Goal: Task Accomplishment & Management: Manage account settings

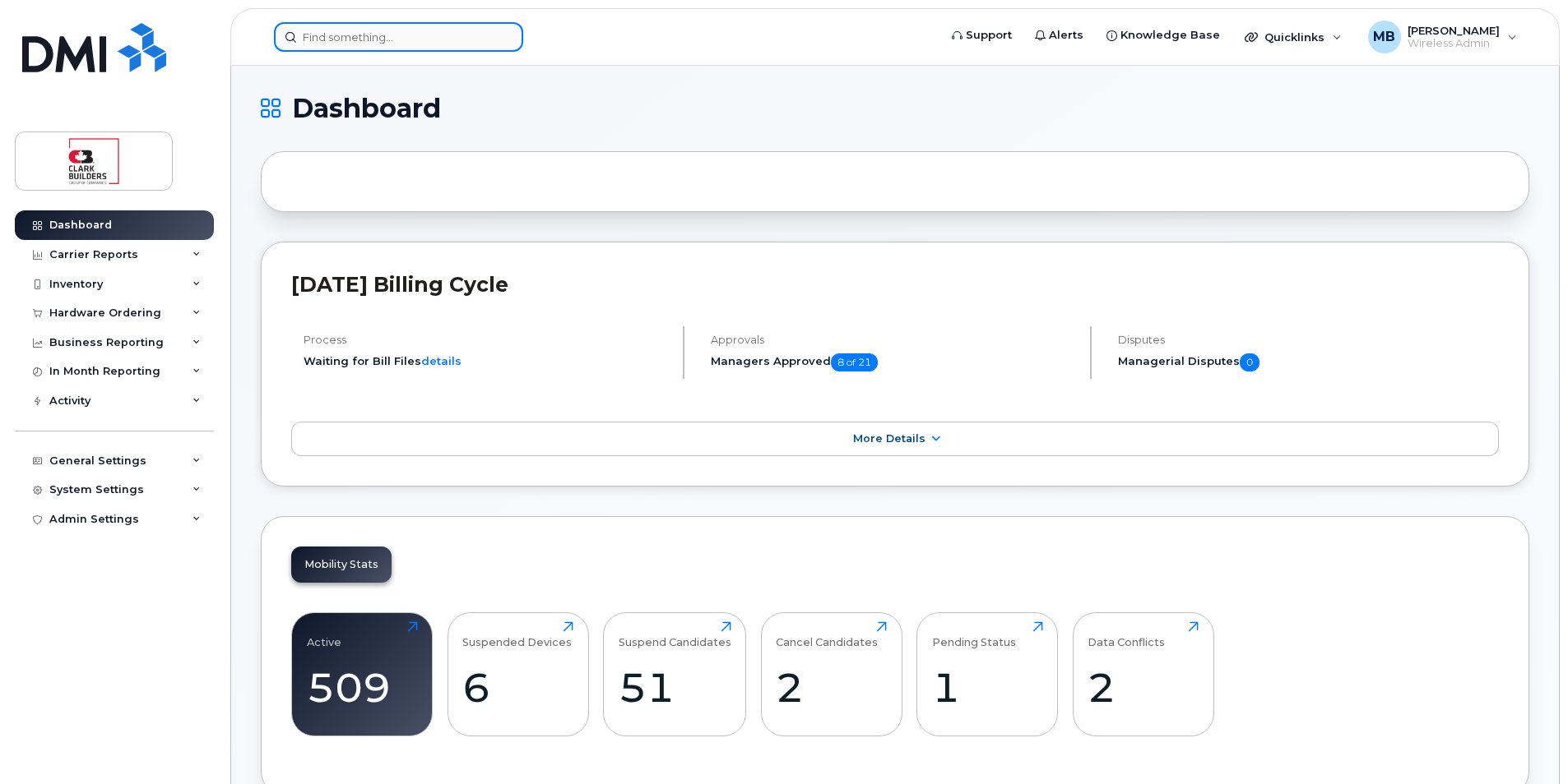
click at [384, 48] on input at bounding box center [399, 37] width 250 height 29
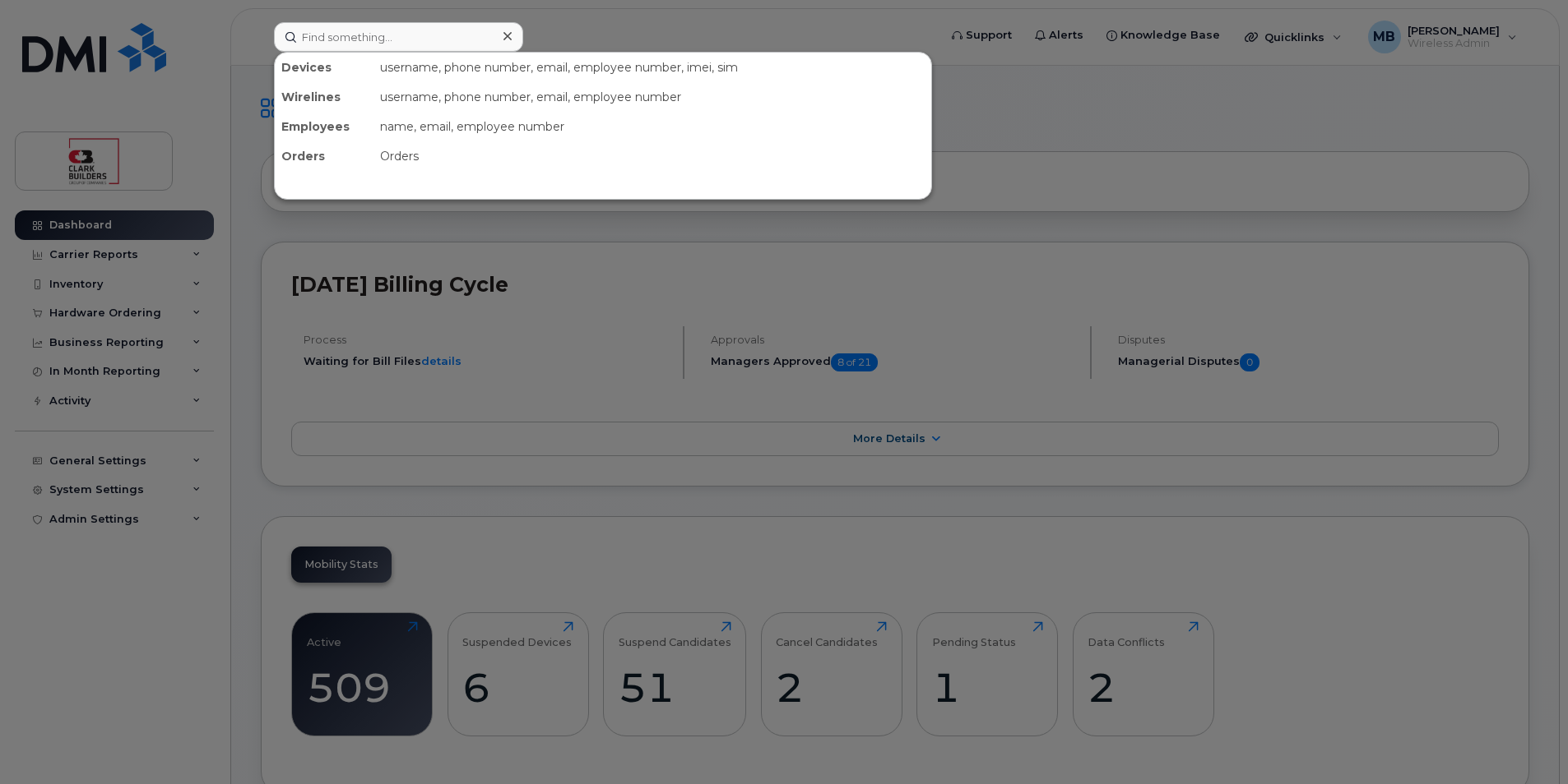
click at [617, 19] on div at bounding box center [784, 392] width 1568 height 784
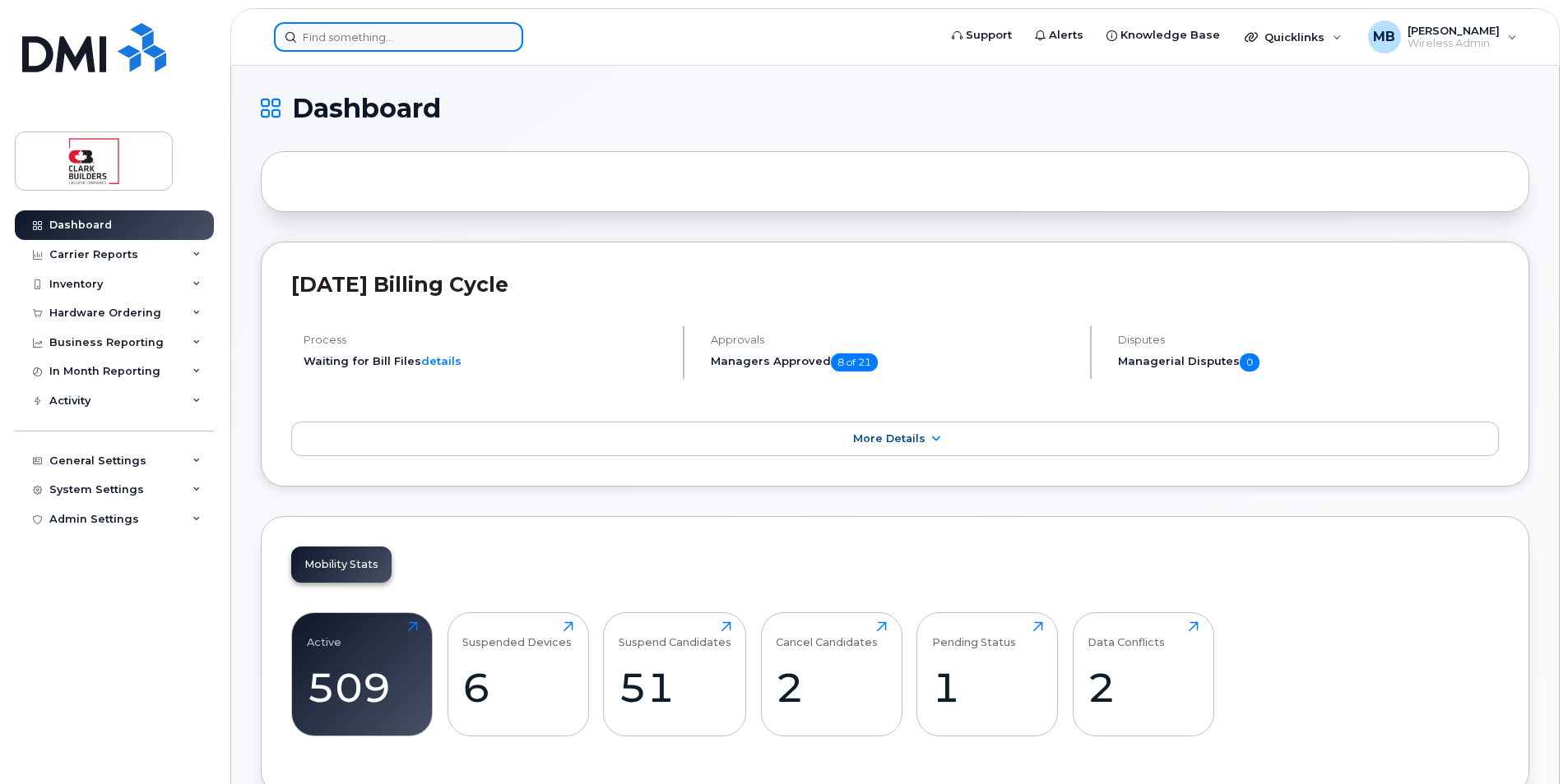
click at [319, 32] on input at bounding box center [399, 37] width 250 height 29
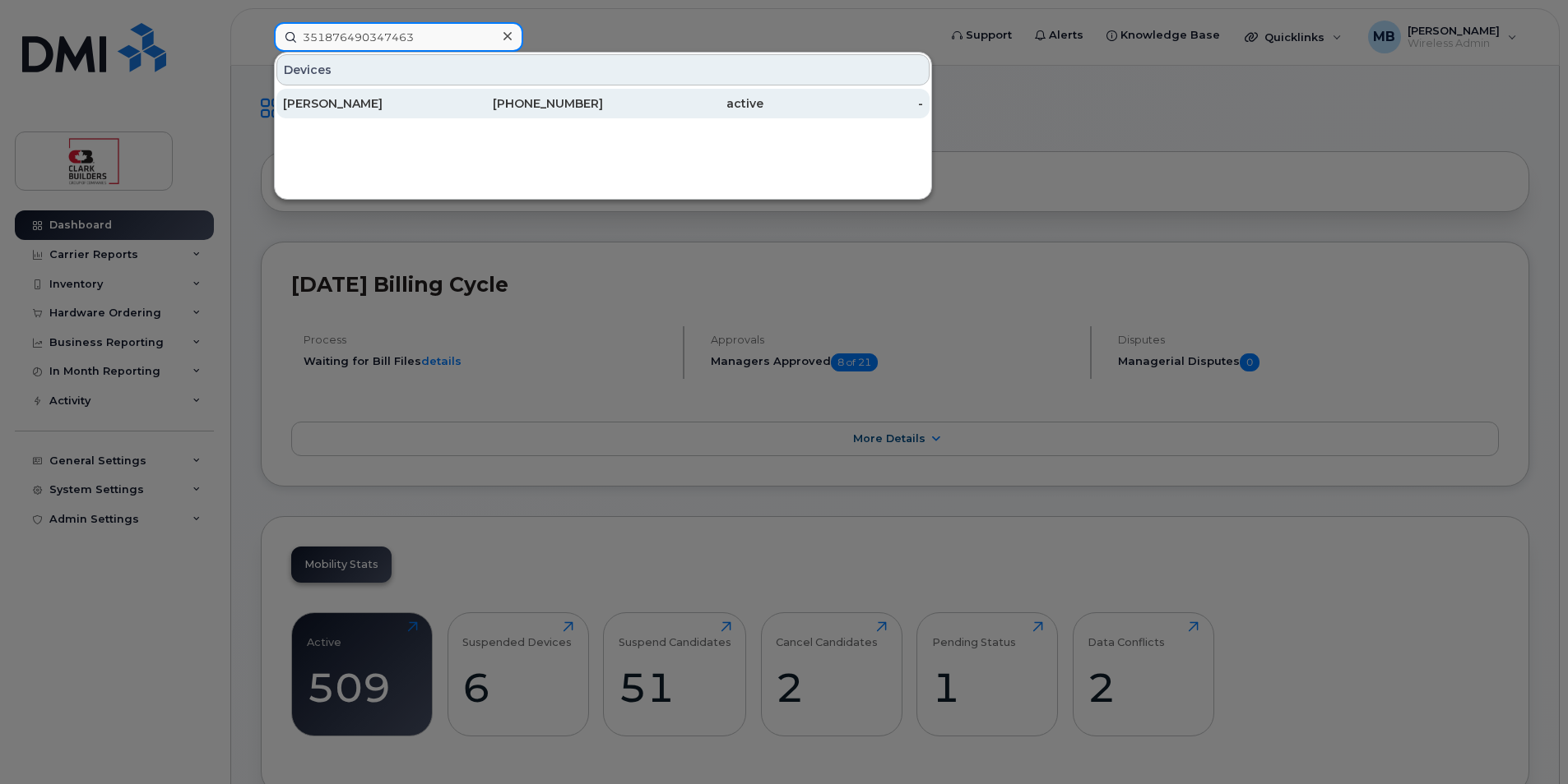
type input "351876490347463"
click at [445, 98] on div "780-818-4118" at bounding box center [523, 103] width 160 height 17
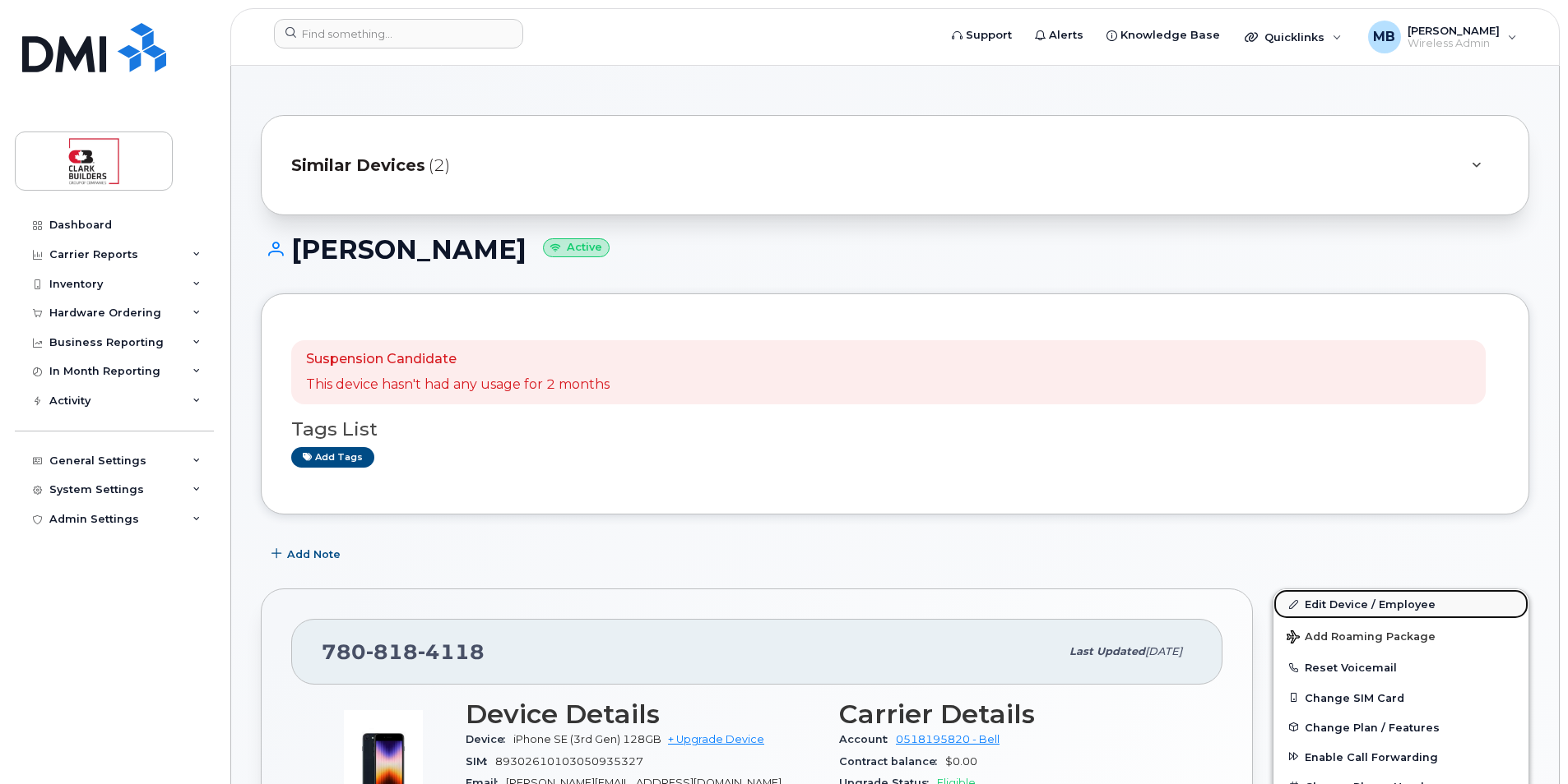
click at [1375, 611] on link "Edit Device / Employee" at bounding box center [1400, 604] width 255 height 29
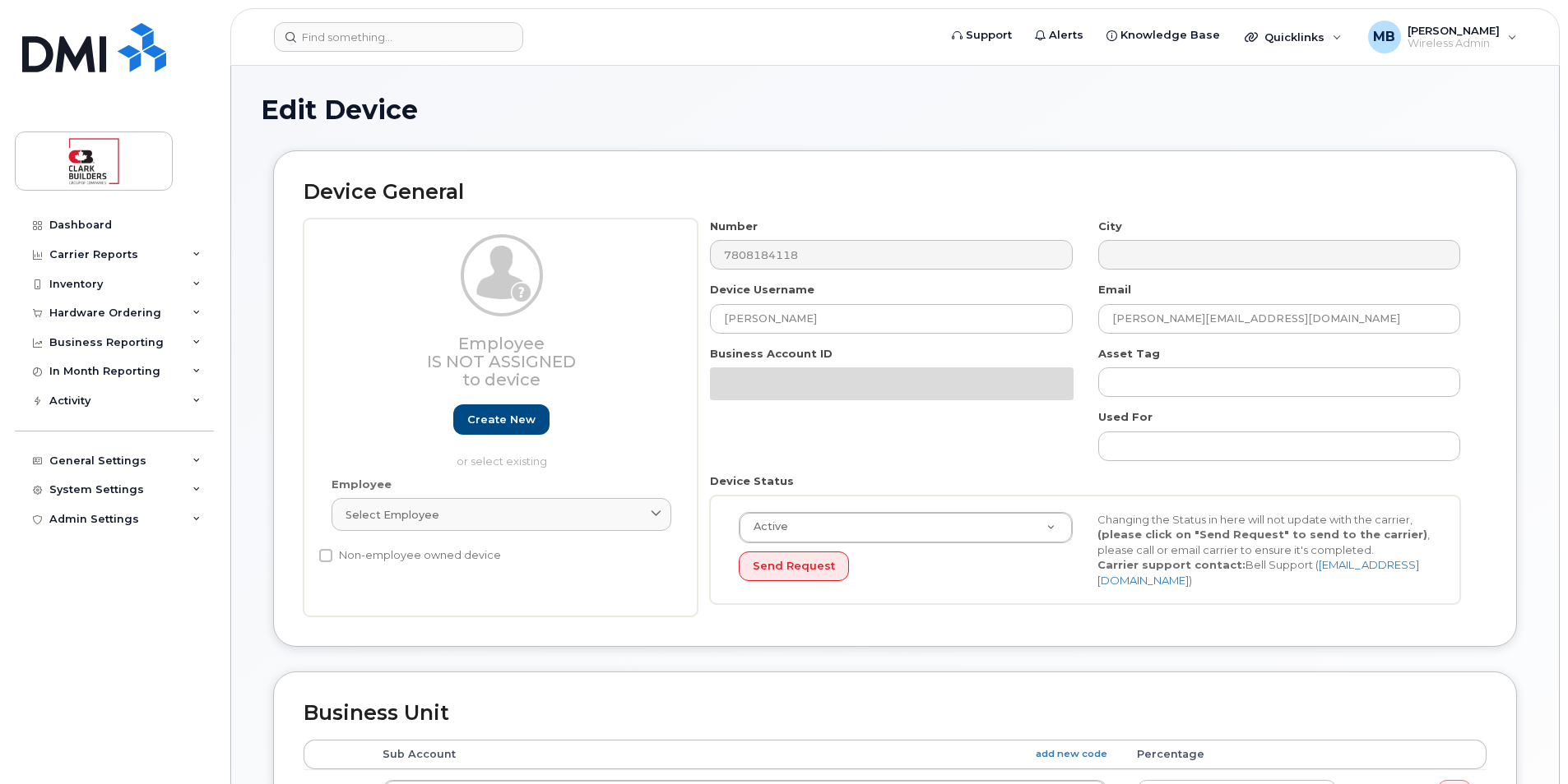
select select "162894"
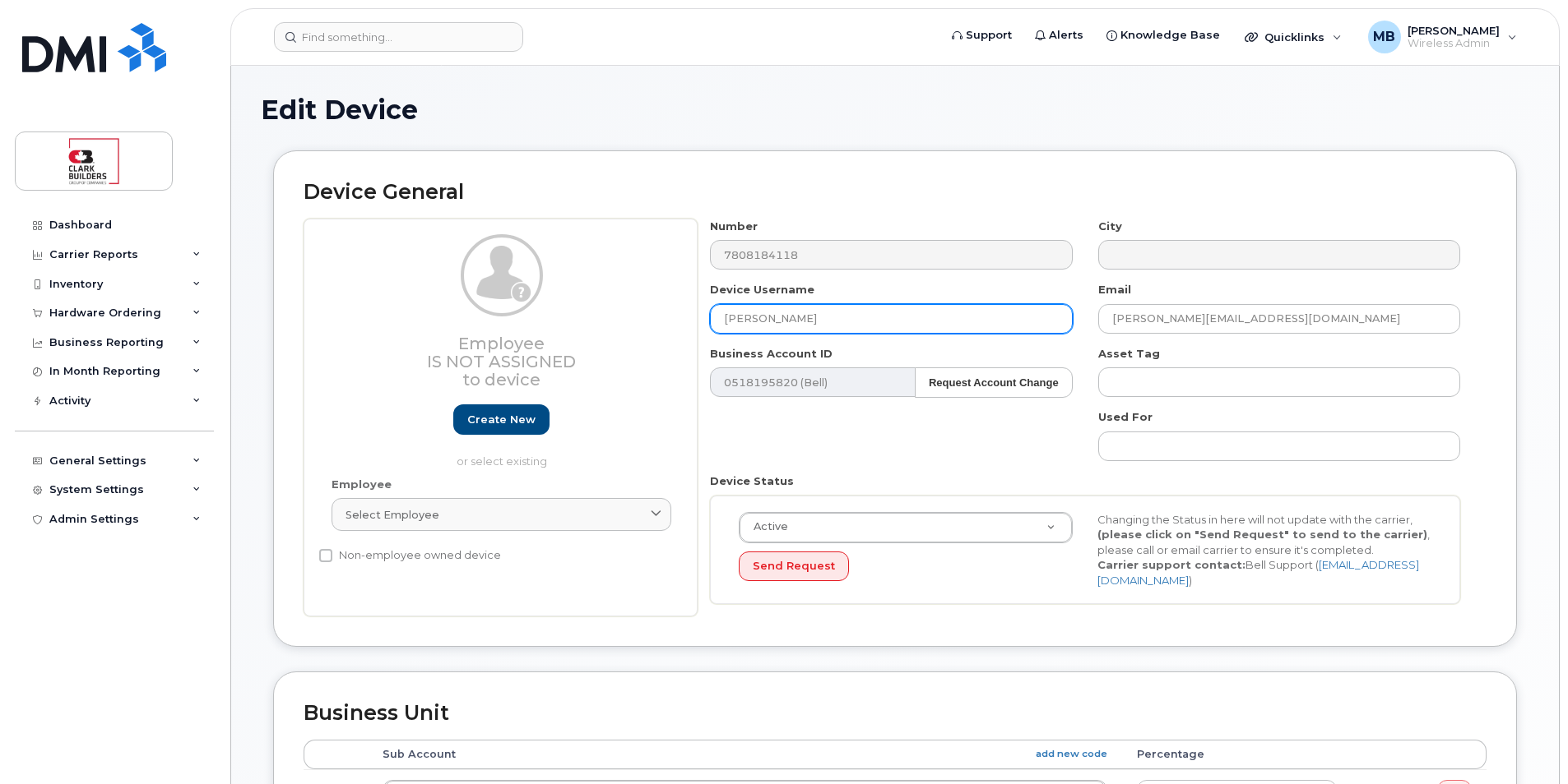
click at [837, 311] on input "[PERSON_NAME]" at bounding box center [891, 319] width 362 height 29
drag, startPoint x: 843, startPoint y: 318, endPoint x: 602, endPoint y: 318, distance: 241.0
click at [605, 318] on div "Employee Is not assigned to device Create new or select existing Employee Selec…" at bounding box center [895, 419] width 1183 height 399
type input "Red Deer Temporary 4 - JOsh Flynn"
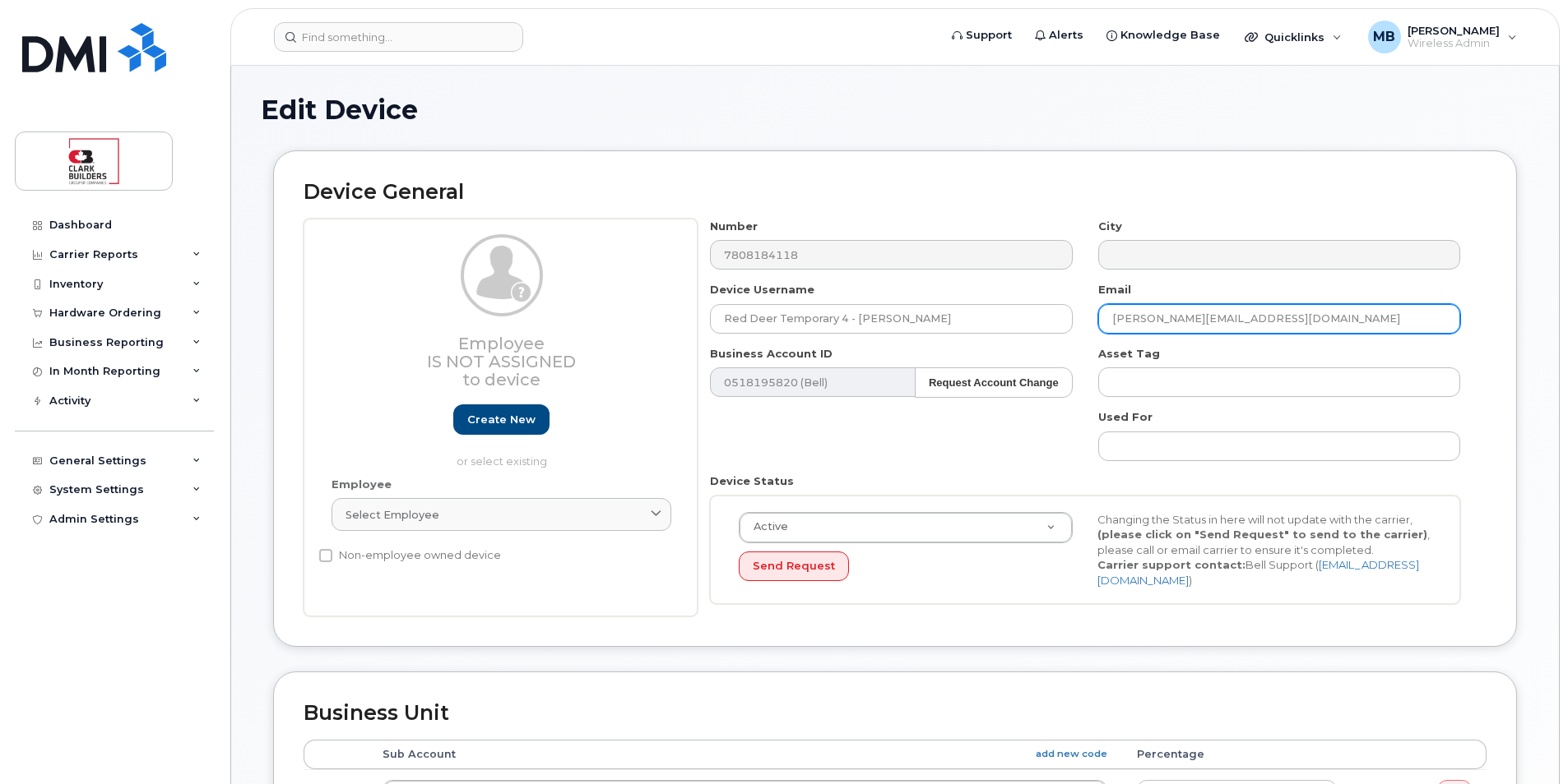
click at [1191, 315] on input "[PERSON_NAME][EMAIL_ADDRESS][DOMAIN_NAME]" at bounding box center [1279, 319] width 362 height 29
type input "josh.flynn@clarkbuilders.com"
click at [1500, 526] on div "Device General Employee Is not assigned to device Create new or select existing…" at bounding box center [895, 398] width 1244 height 496
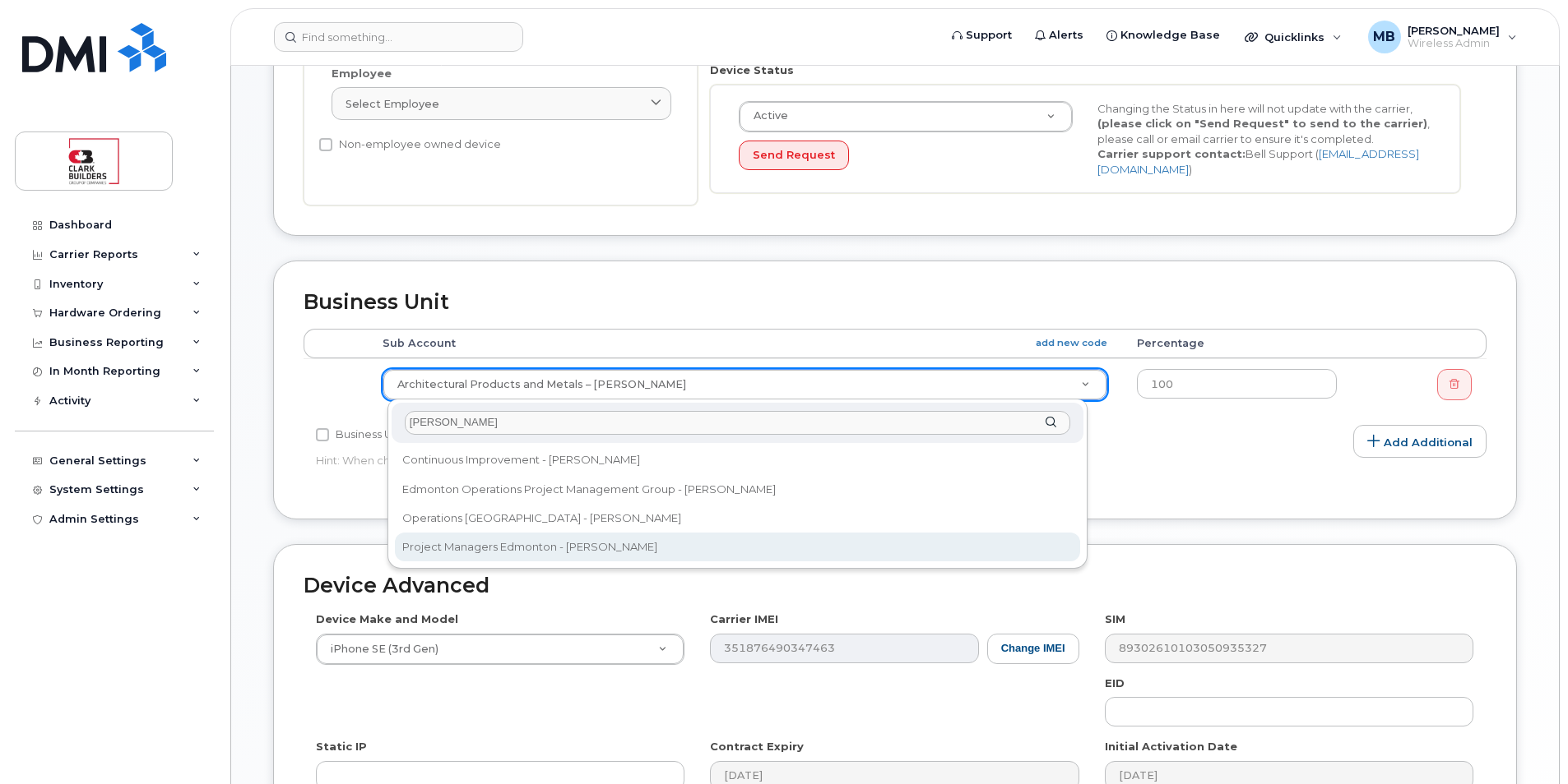
type input "randy"
select select "24191"
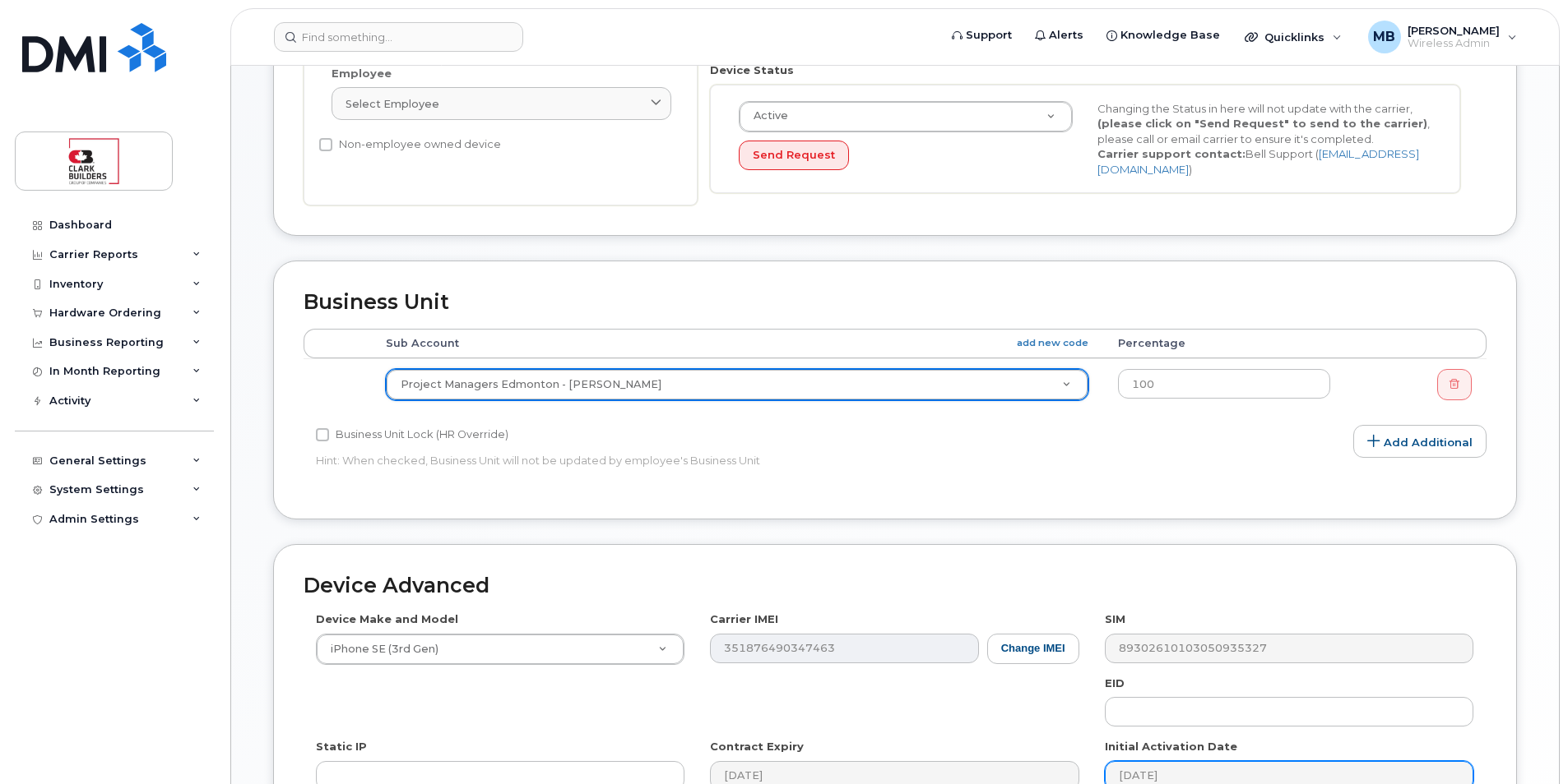
scroll to position [661, 0]
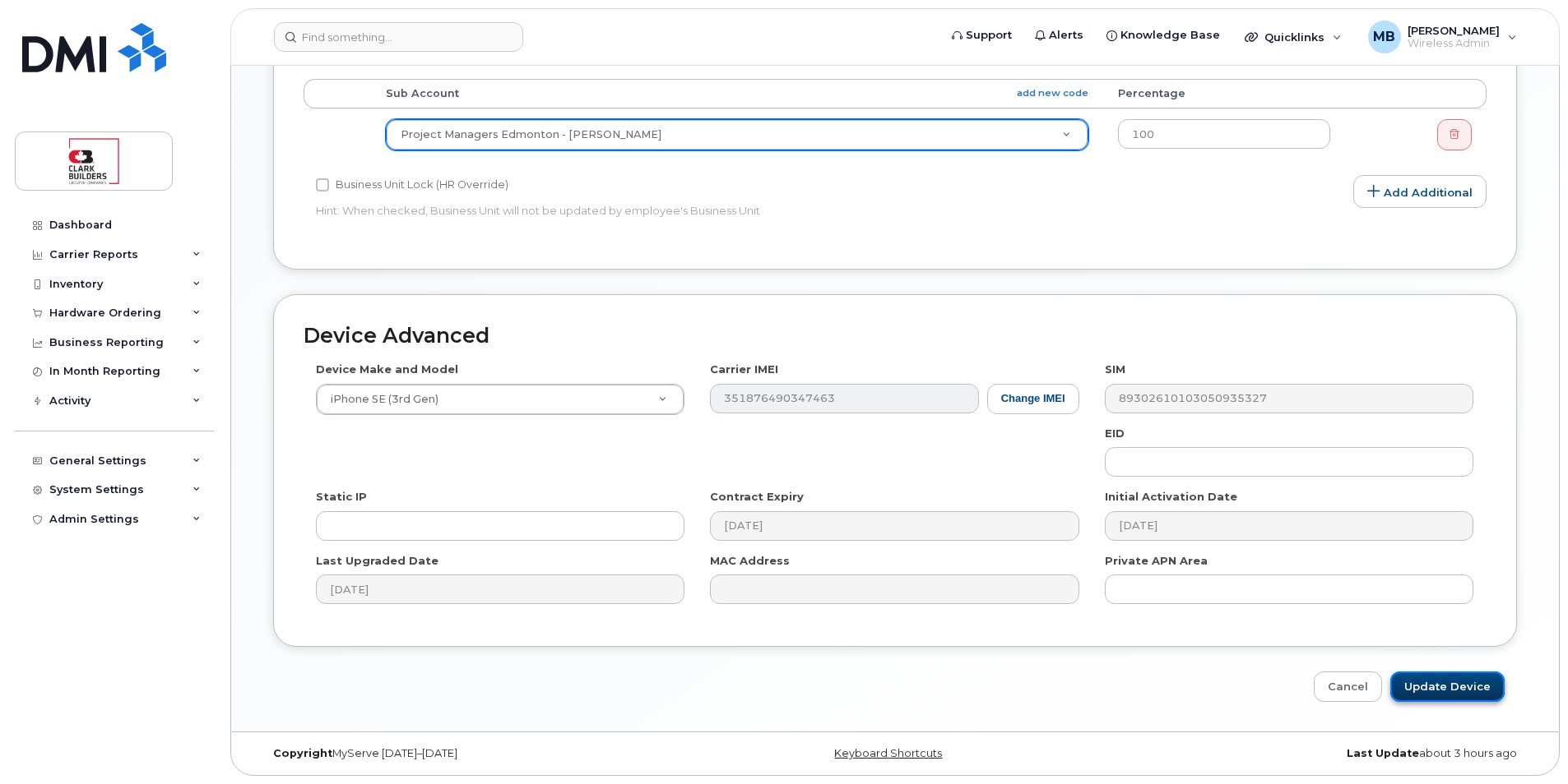
click at [1466, 698] on input "Update Device" at bounding box center [1447, 687] width 114 height 30
type input "Saving..."
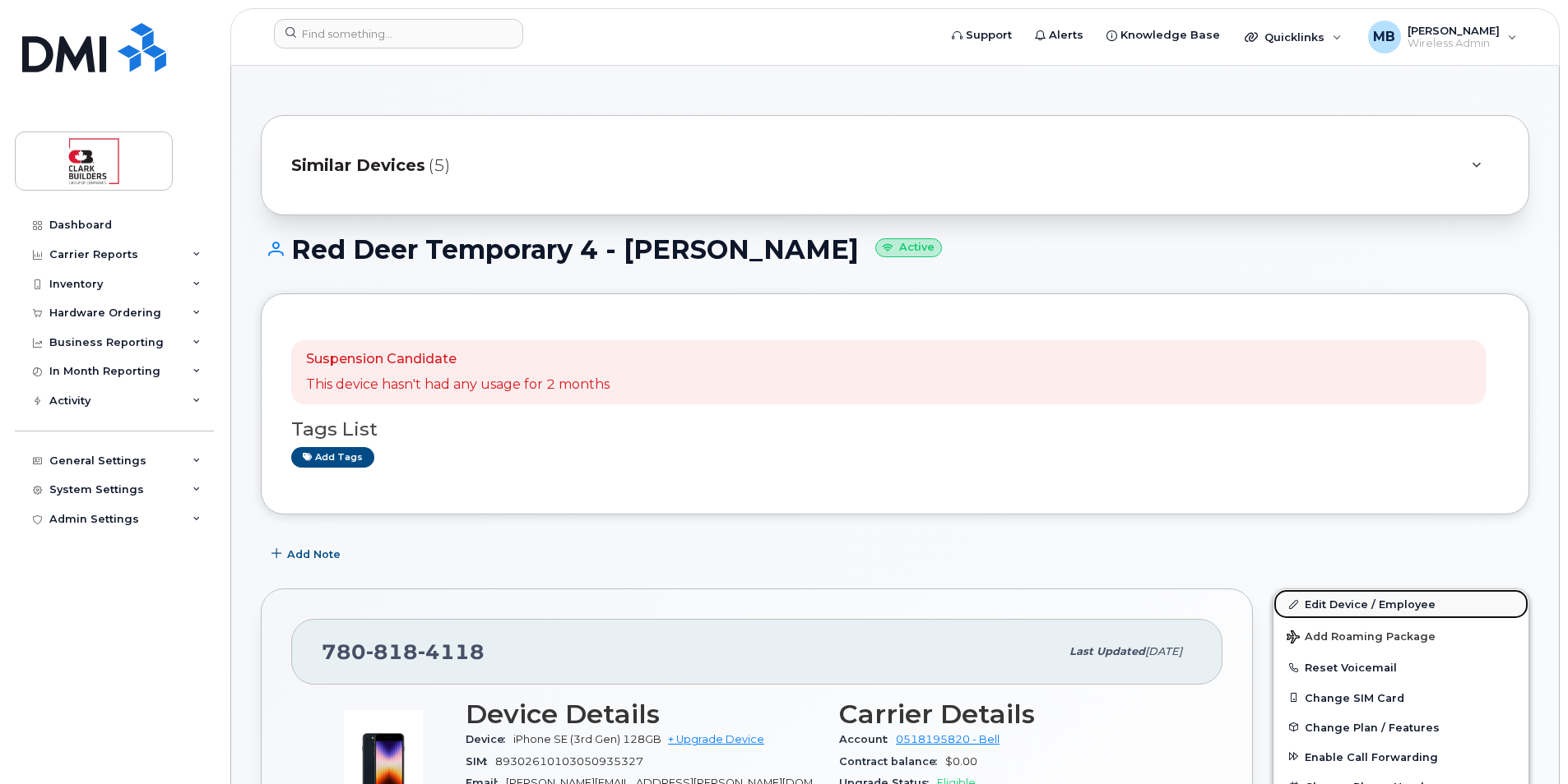
click at [1315, 599] on link "Edit Device / Employee" at bounding box center [1400, 604] width 255 height 29
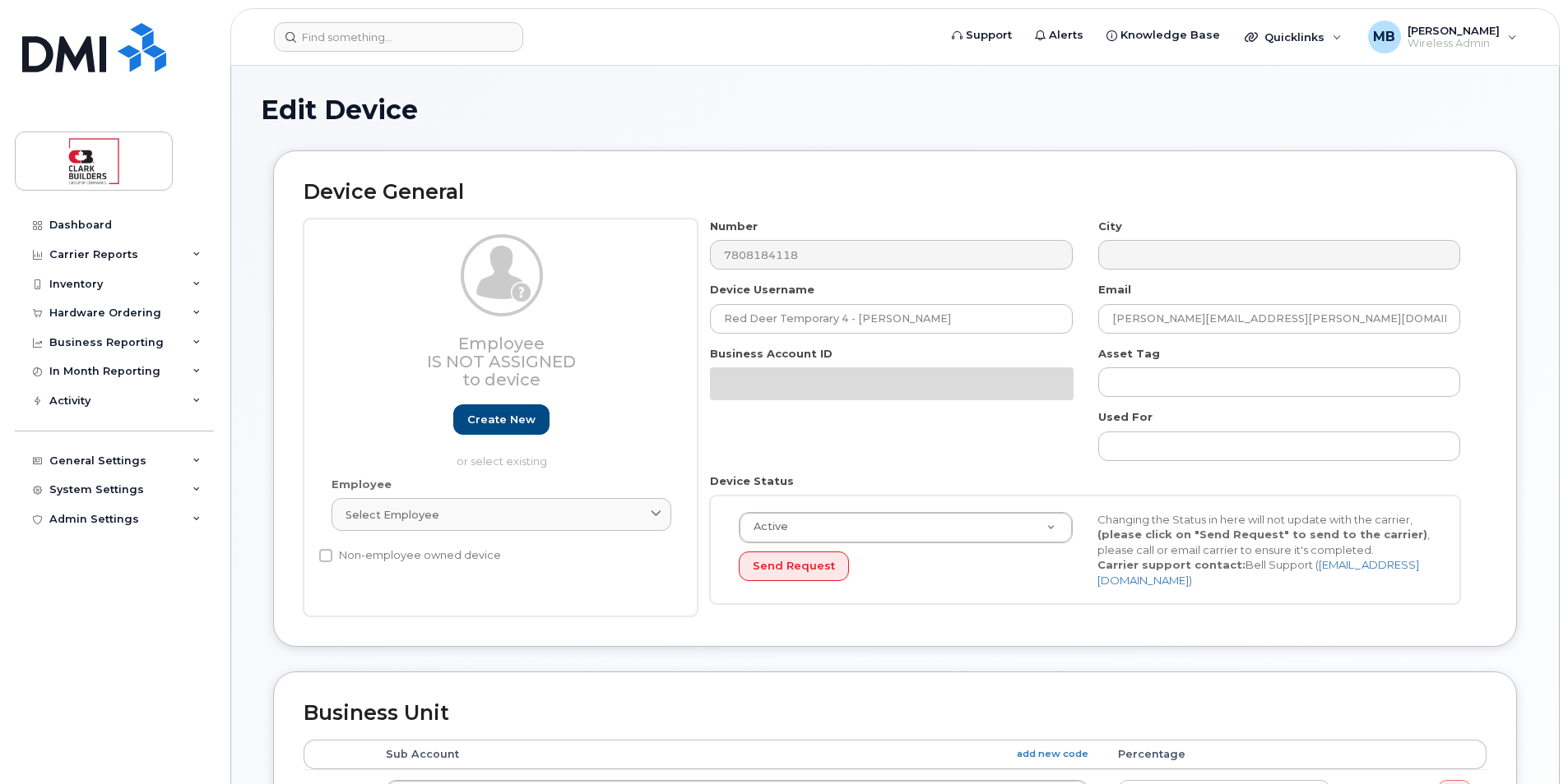
select select "24191"
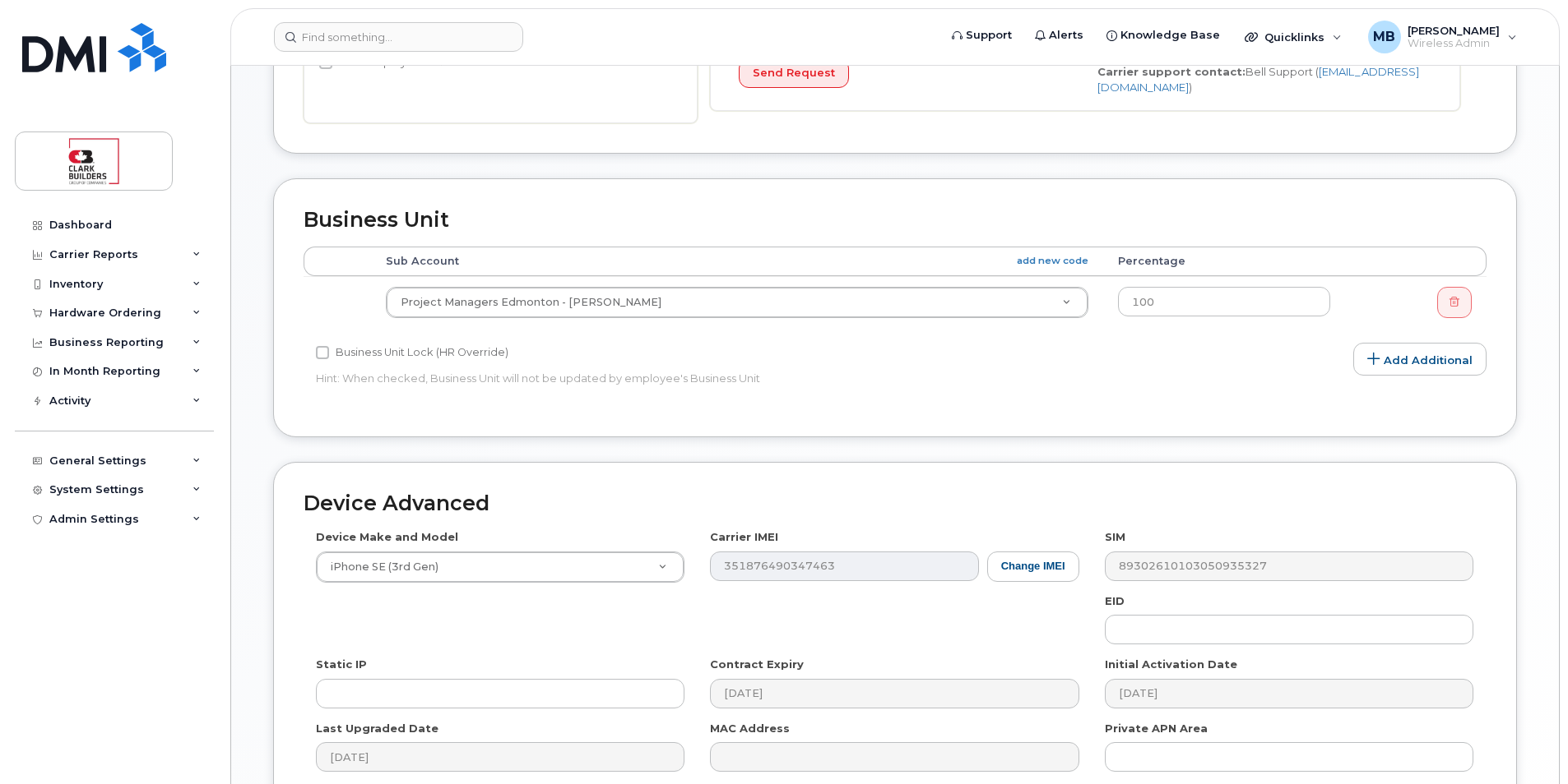
scroll to position [661, 0]
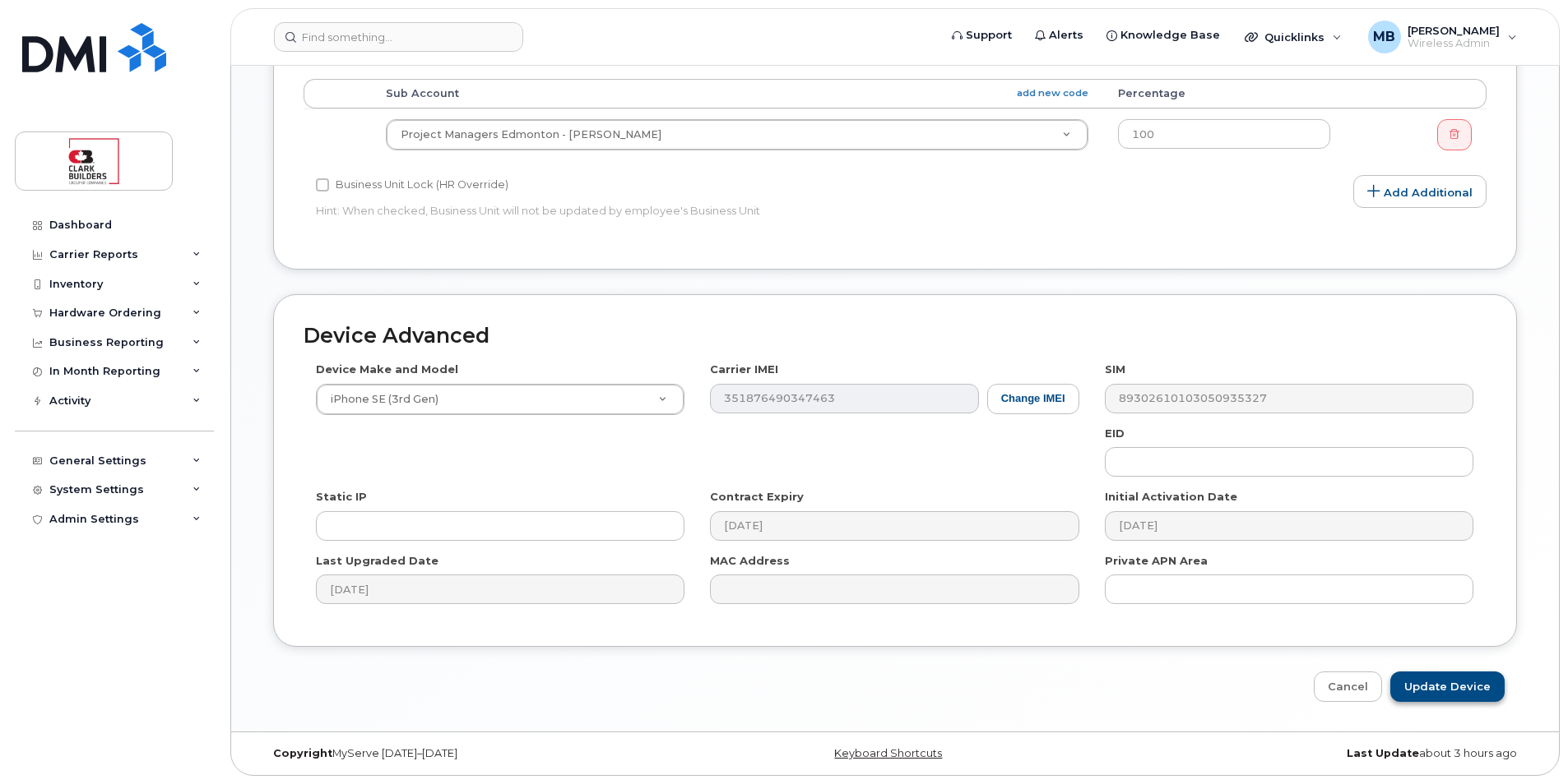
type input "Red Deer Temporary 4 - Josh Flynn"
click at [1448, 690] on input "Update Device" at bounding box center [1447, 687] width 114 height 30
type input "Saving..."
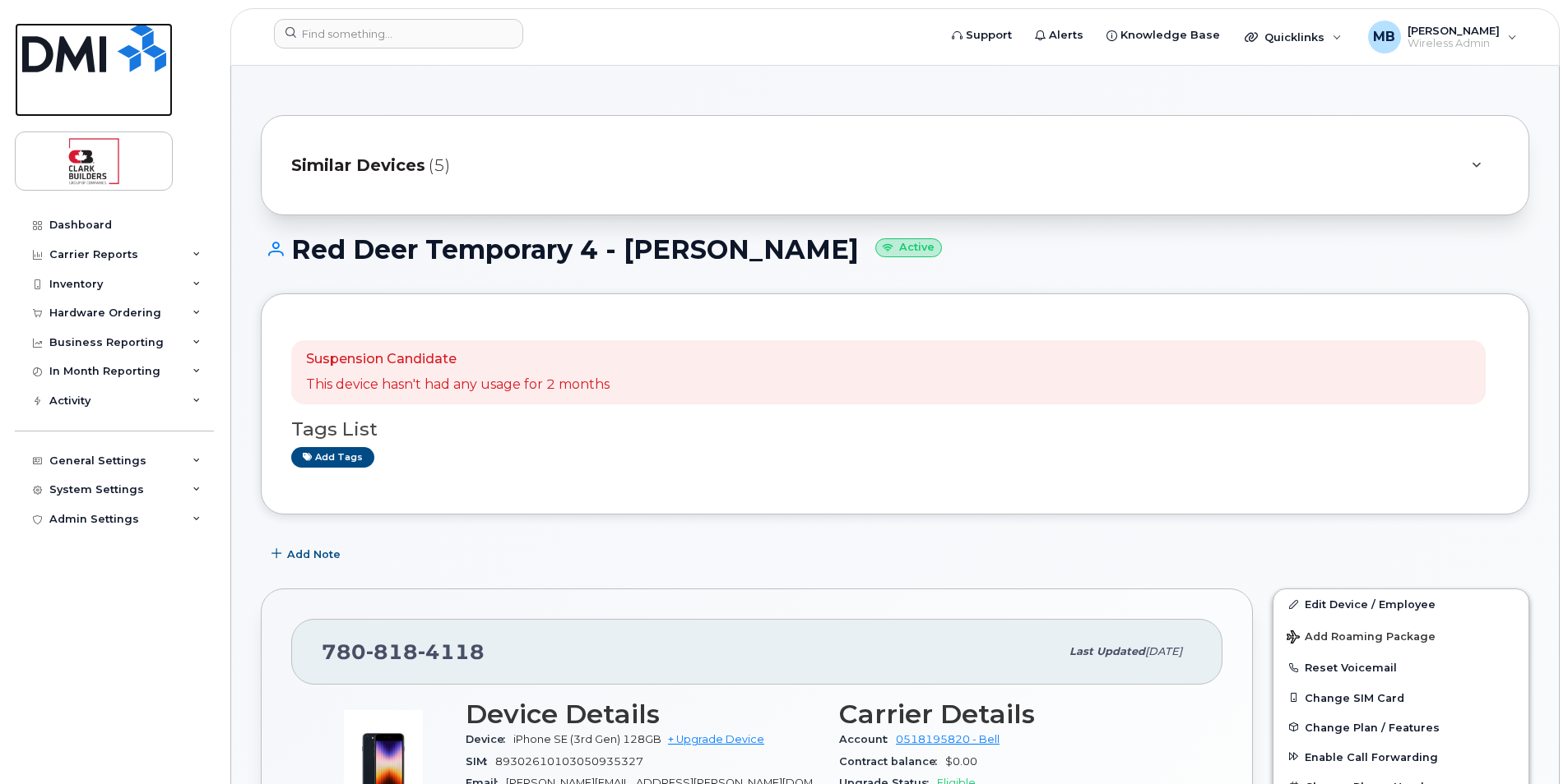
click at [115, 53] on img at bounding box center [94, 47] width 144 height 49
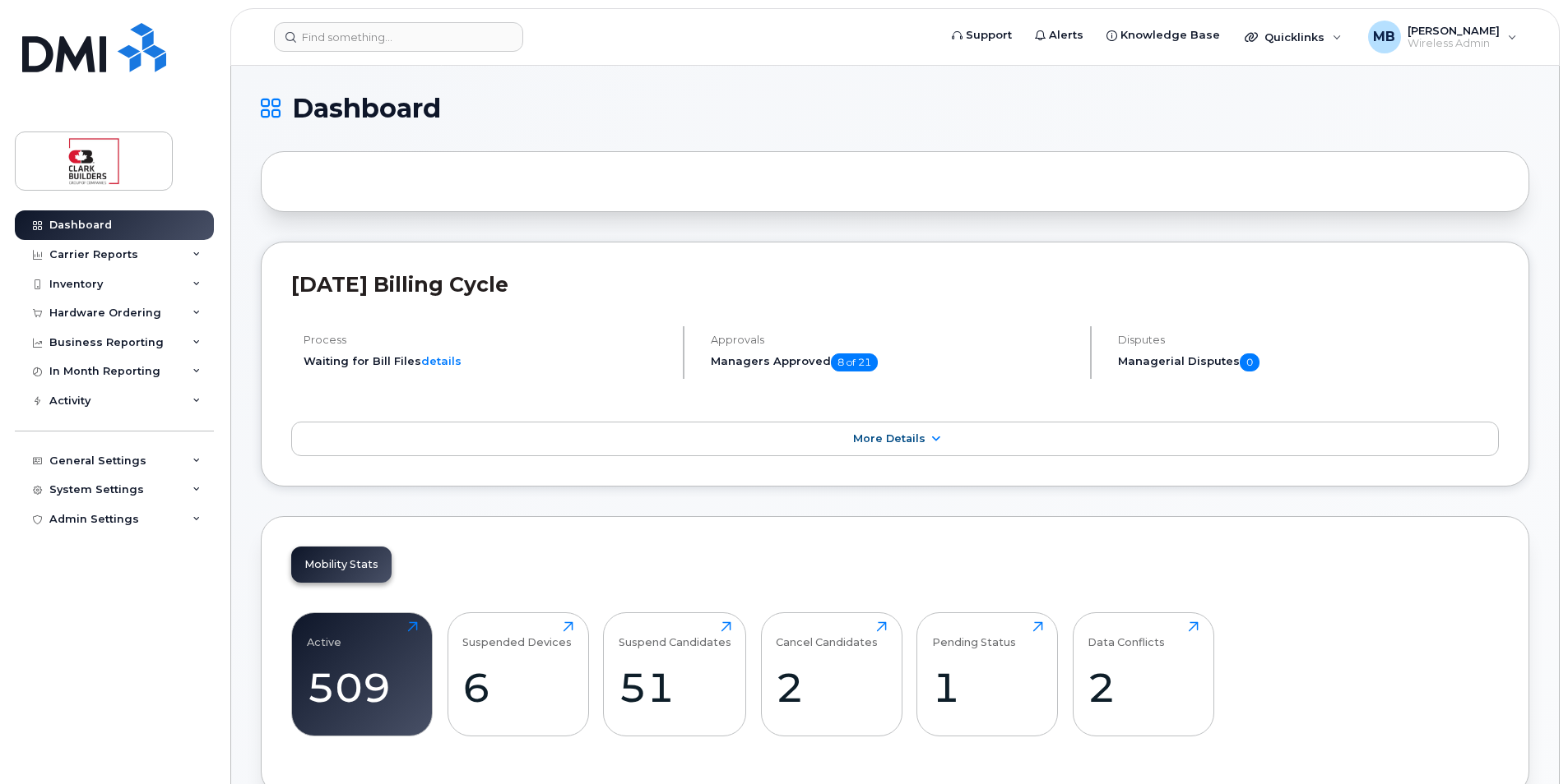
click at [613, 109] on h1 "Dashboard" at bounding box center [891, 108] width 1260 height 27
